Goal: Check status: Check status

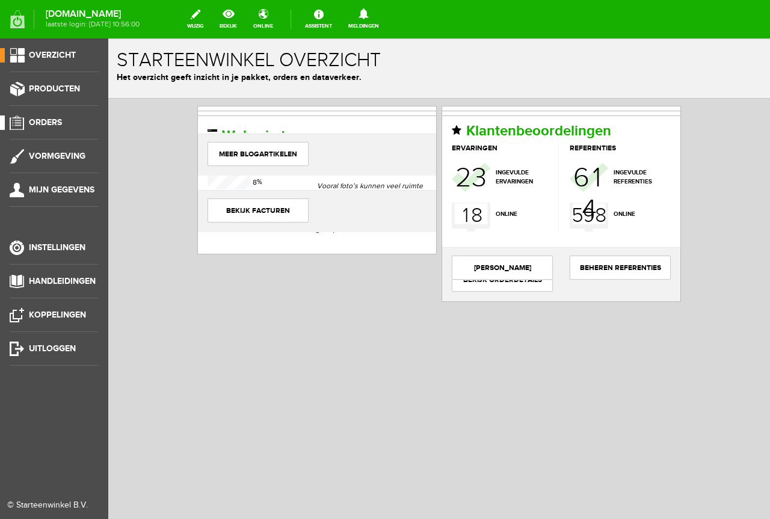
click at [47, 123] on span "Orders" at bounding box center [45, 122] width 33 height 10
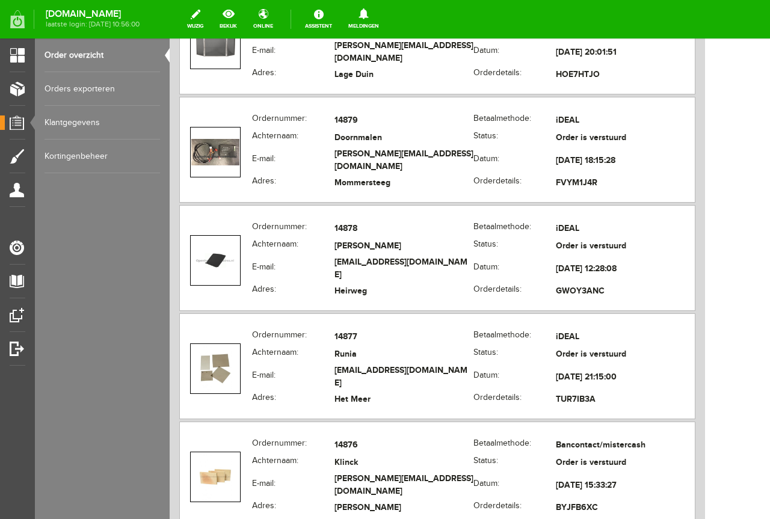
scroll to position [634, 0]
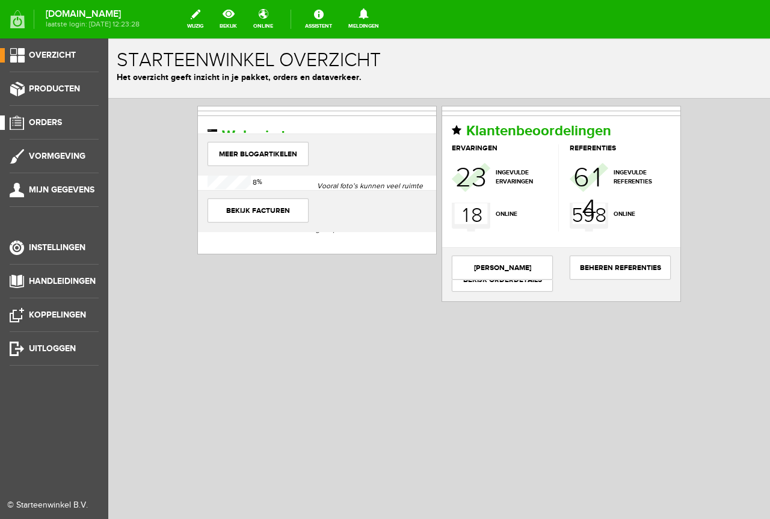
click at [51, 116] on link "Orders" at bounding box center [49, 122] width 99 height 14
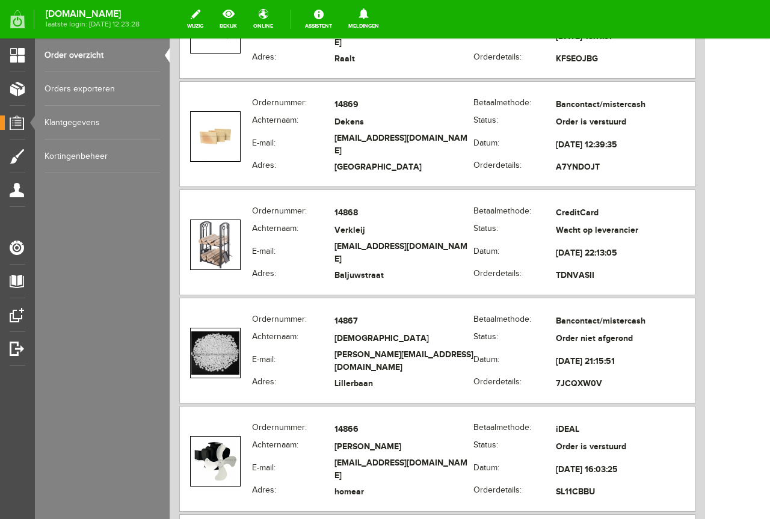
scroll to position [2045, 0]
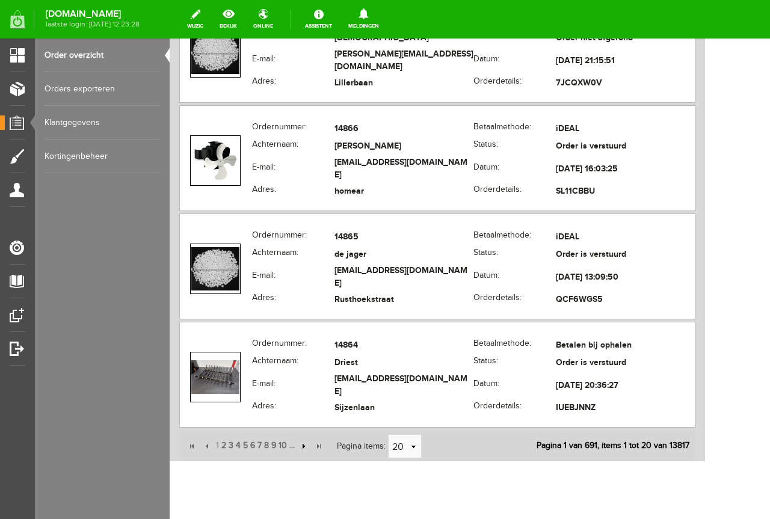
click at [301, 446] on input "button" at bounding box center [302, 446] width 13 height 13
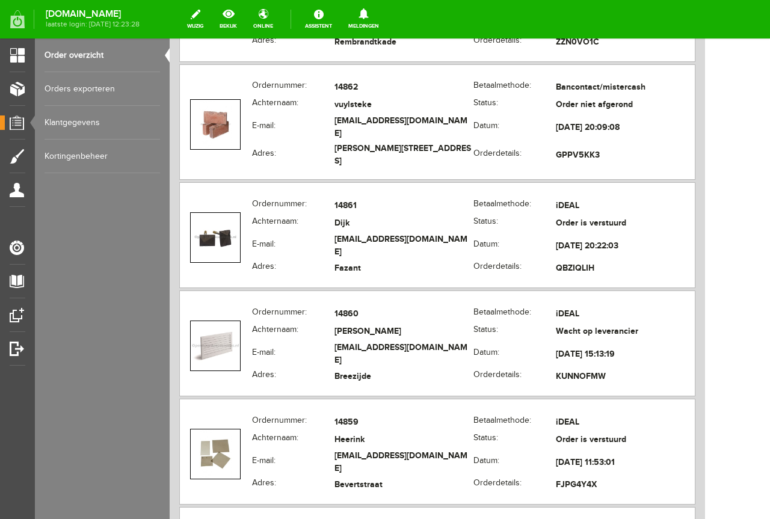
scroll to position [361, 0]
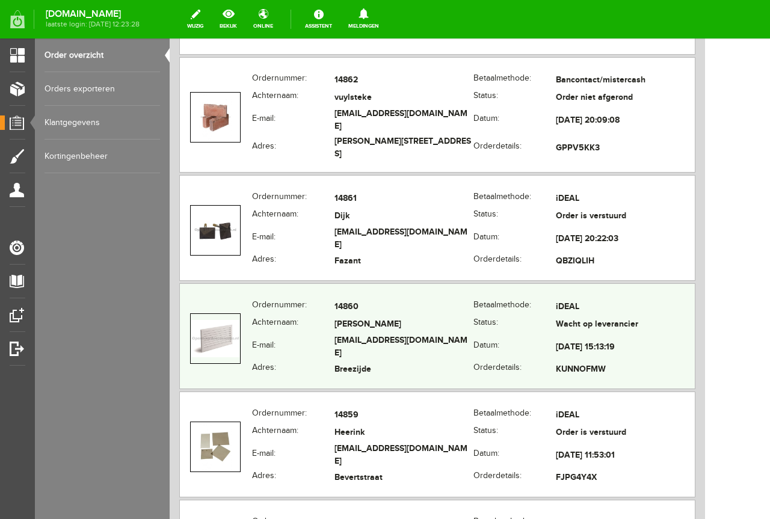
click at [465, 321] on td "Horst" at bounding box center [403, 324] width 139 height 17
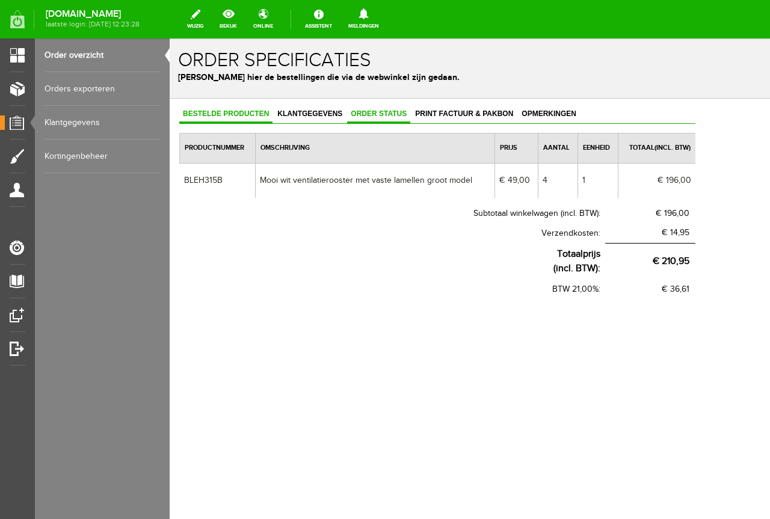
click at [386, 111] on span "Order status" at bounding box center [378, 113] width 63 height 8
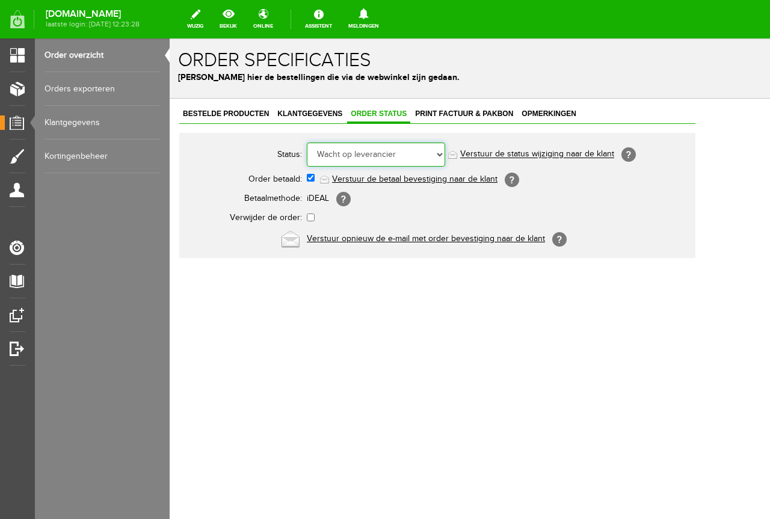
click at [439, 150] on select "Order niet afgerond Nieuw Order in behandeling Wacht op leverancier Wacht op be…" at bounding box center [376, 155] width 138 height 24
select select "14"
click at [307, 143] on select "Order niet afgerond Nieuw Order in behandeling Wacht op leverancier Wacht op be…" at bounding box center [376, 155] width 138 height 24
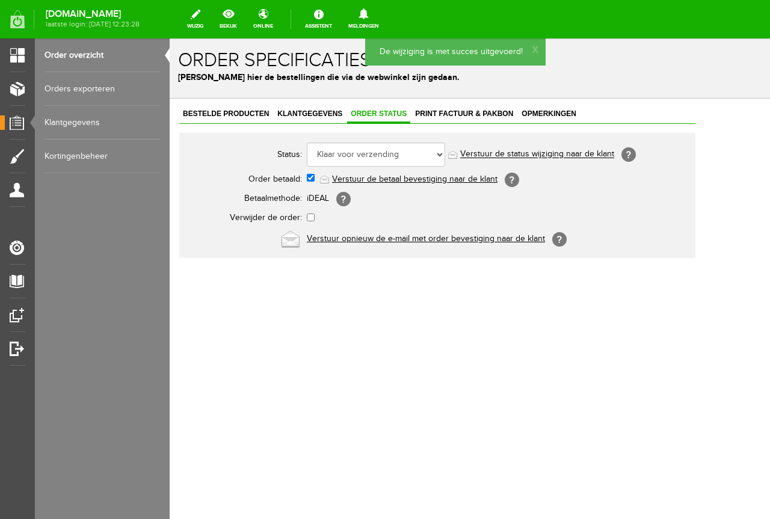
click at [551, 152] on link "Verstuur de status wijziging naar de klant" at bounding box center [537, 155] width 154 height 10
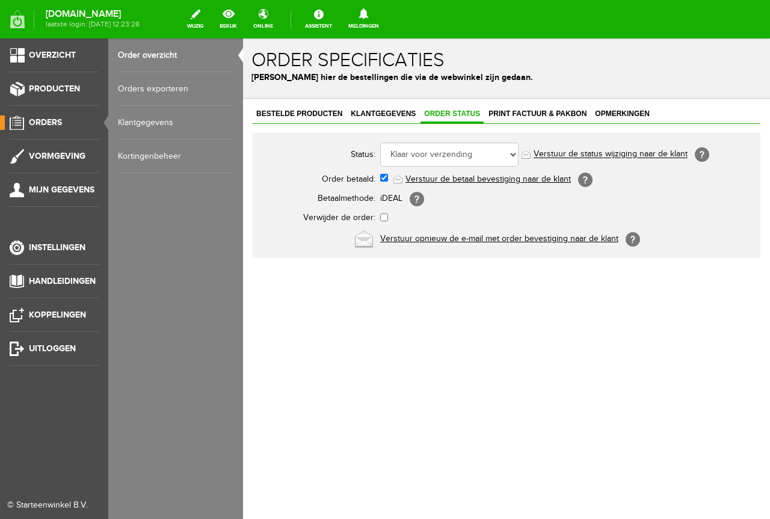
click at [49, 118] on span "Orders" at bounding box center [45, 122] width 33 height 10
